Goal: Task Accomplishment & Management: Use online tool/utility

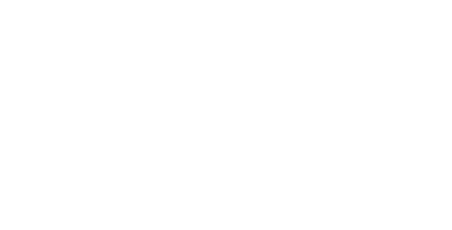
select select "*"
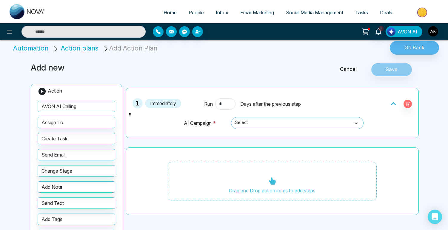
scroll to position [12, 0]
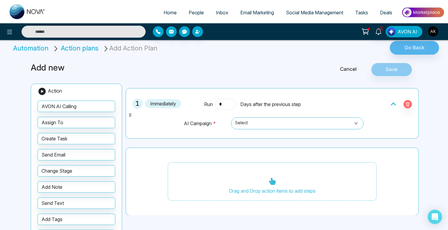
click at [225, 106] on input "*" at bounding box center [225, 104] width 20 height 11
click at [386, 104] on div at bounding box center [380, 104] width 72 height 11
click at [395, 104] on div at bounding box center [402, 104] width 22 height 8
click at [391, 103] on icon at bounding box center [394, 104] width 6 height 6
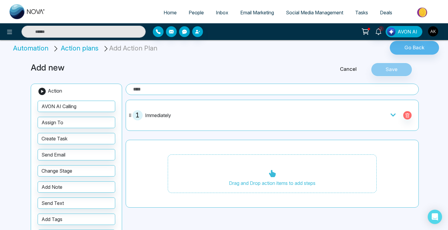
click at [231, 109] on div "1 Immediately" at bounding box center [272, 115] width 287 height 24
click at [391, 114] on icon at bounding box center [394, 115] width 6 height 6
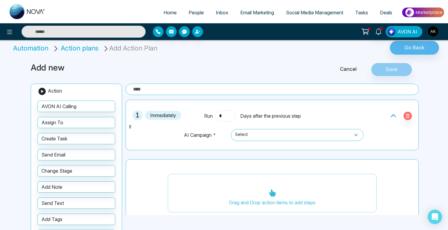
click at [225, 120] on input "*" at bounding box center [225, 115] width 20 height 11
type input "*"
click at [174, 123] on div "1 1 st Run * Days after the previous step AI Campaign * Select" at bounding box center [272, 125] width 287 height 44
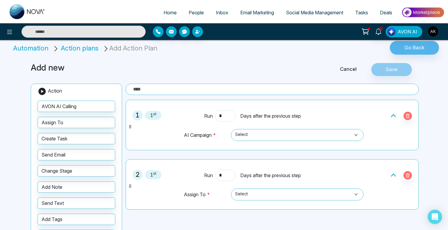
drag, startPoint x: 81, startPoint y: 121, endPoint x: 263, endPoint y: 0, distance: 218.4
click at [220, 113] on input "*" at bounding box center [225, 115] width 20 height 11
click at [195, 14] on span "People" at bounding box center [196, 13] width 15 height 6
